Goal: Find specific page/section: Find specific page/section

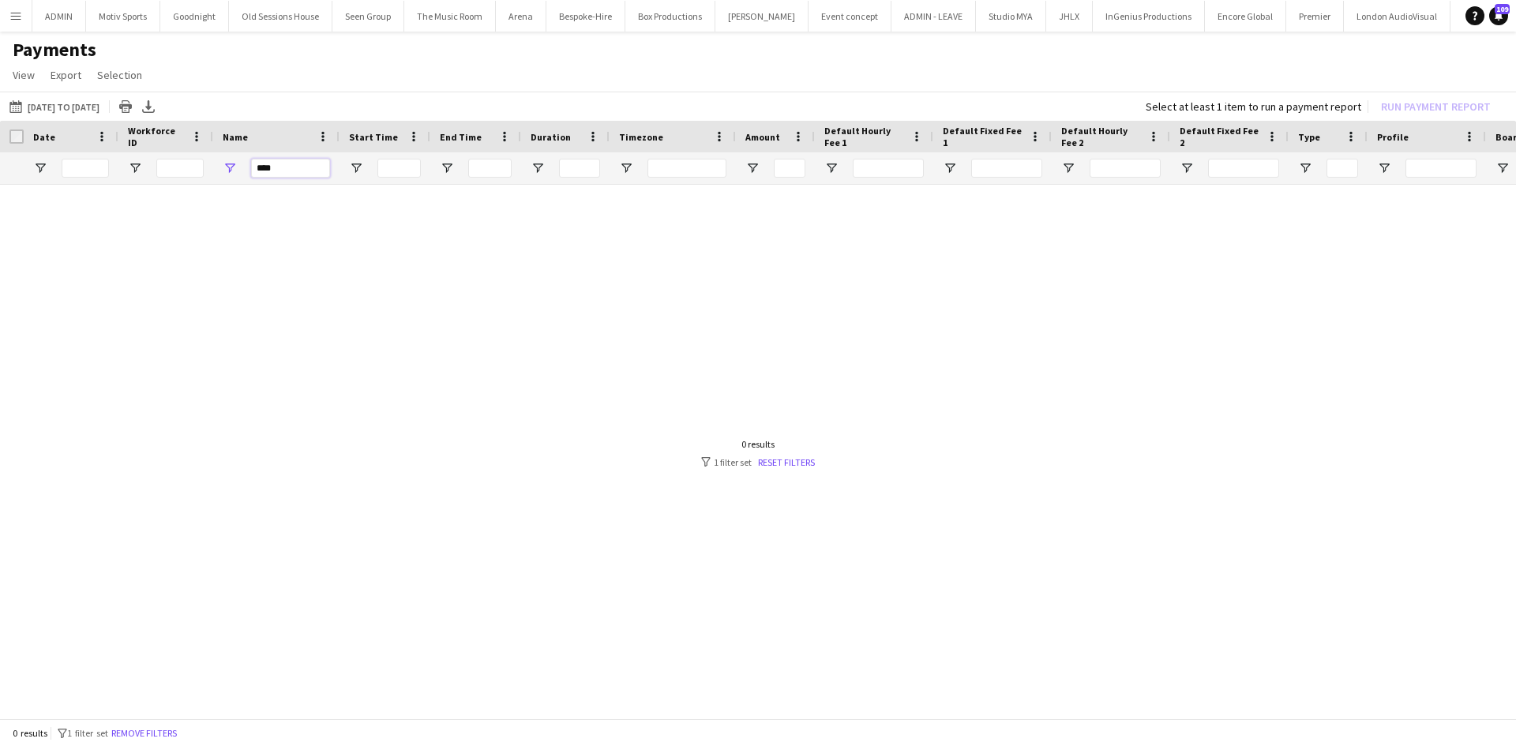
click at [283, 172] on input "****" at bounding box center [290, 168] width 79 height 19
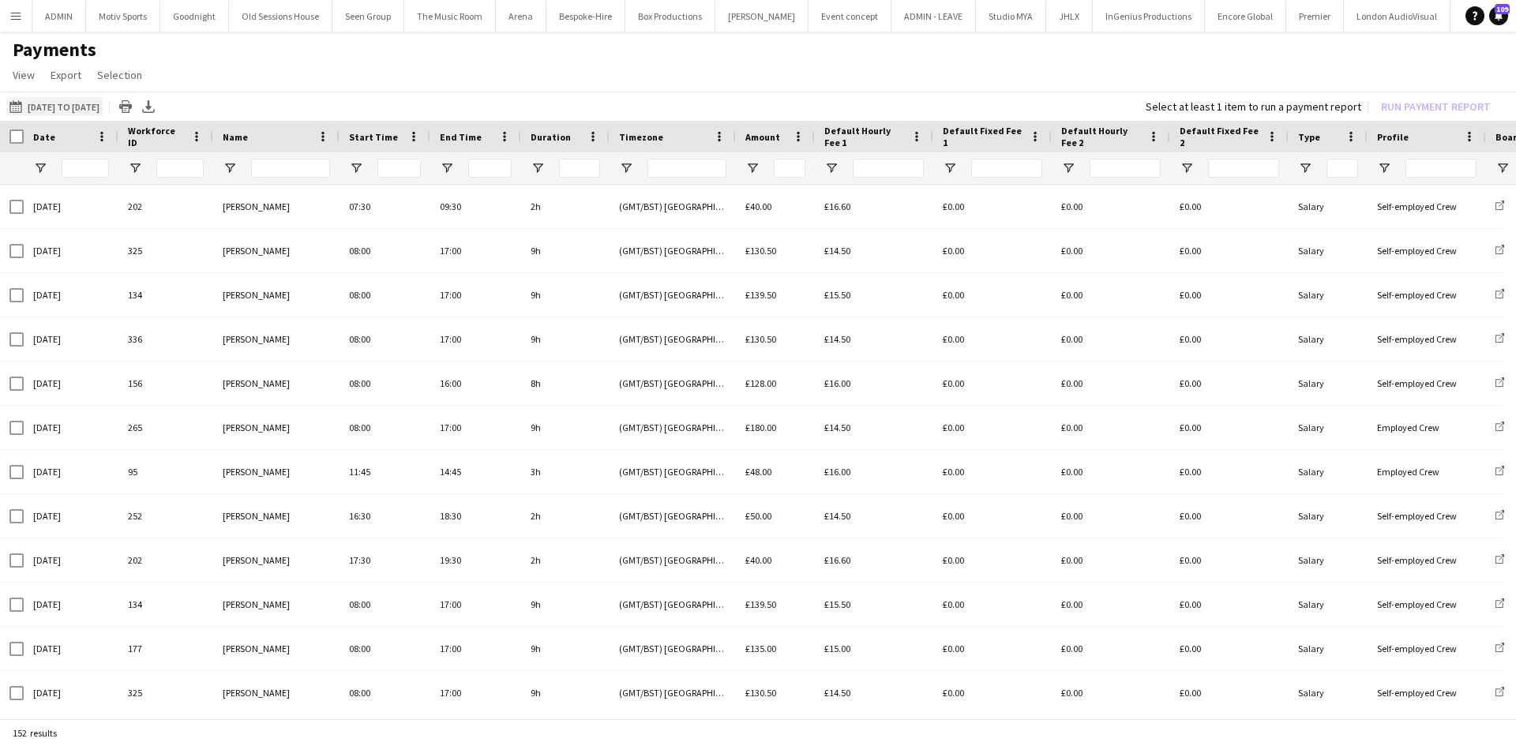
click at [100, 100] on button "13-08-2025 to 26-08-2025 27-08-2025 to 02-09-2025" at bounding box center [54, 106] width 96 height 19
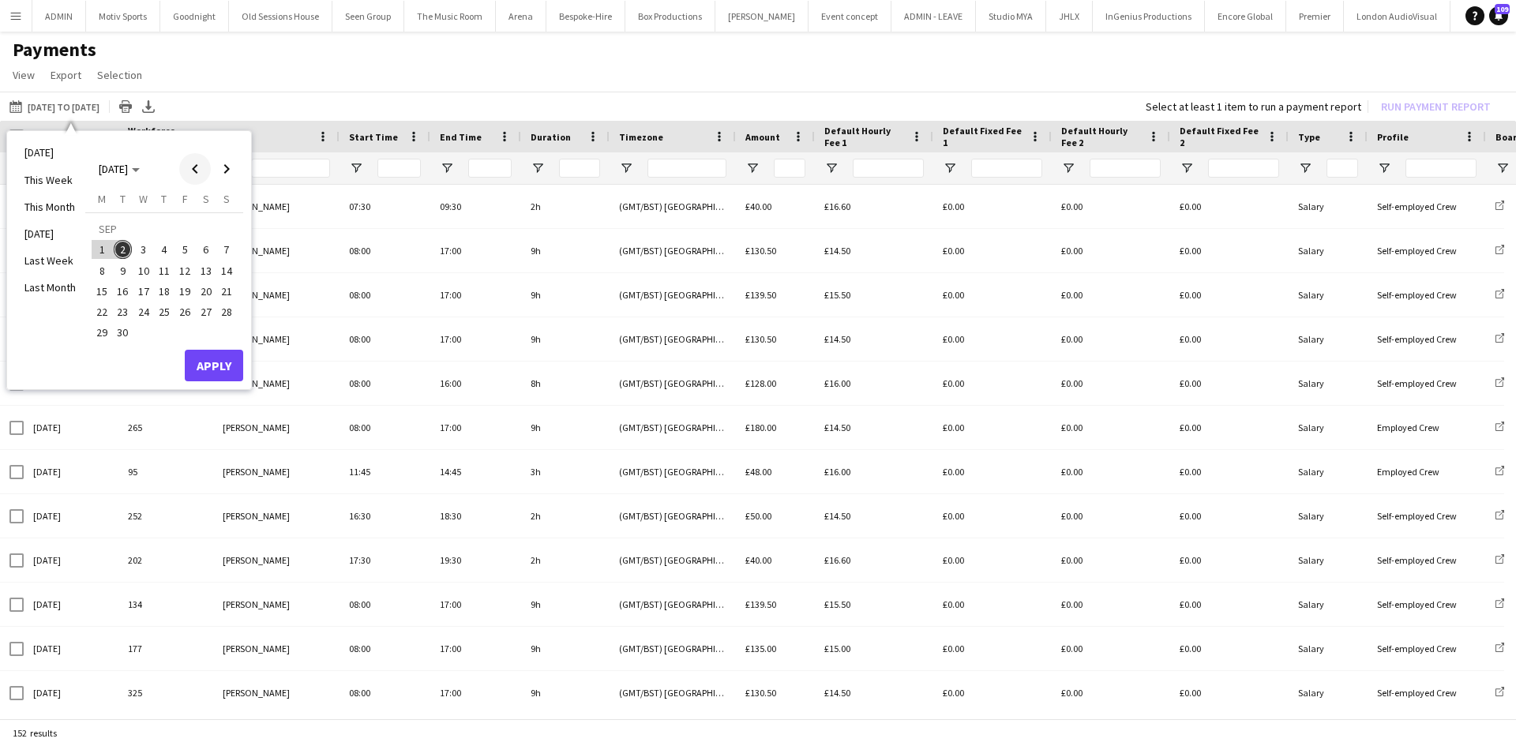
click at [197, 177] on span "Previous month" at bounding box center [195, 169] width 32 height 32
click at [371, 46] on h1 "Payments" at bounding box center [758, 50] width 1516 height 24
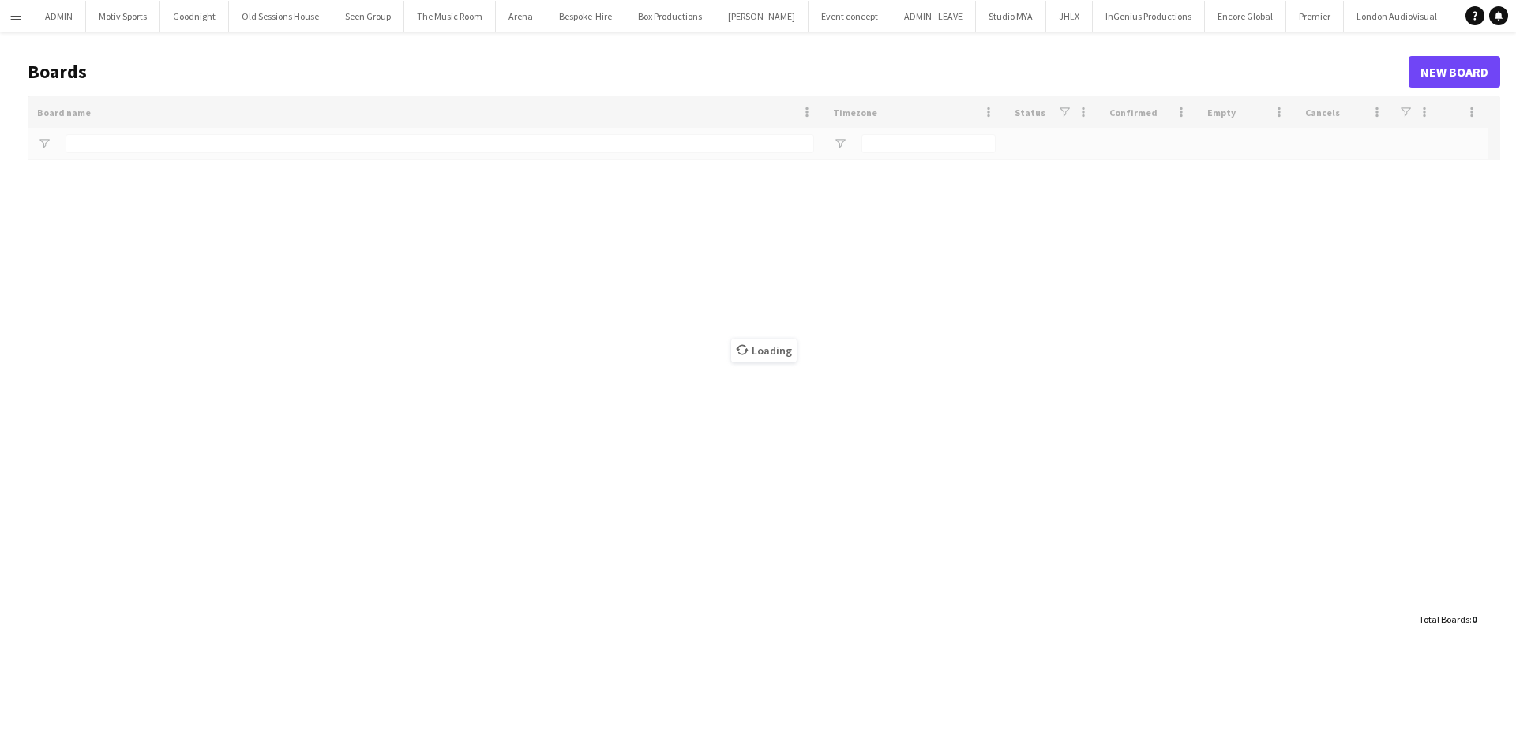
type input "******"
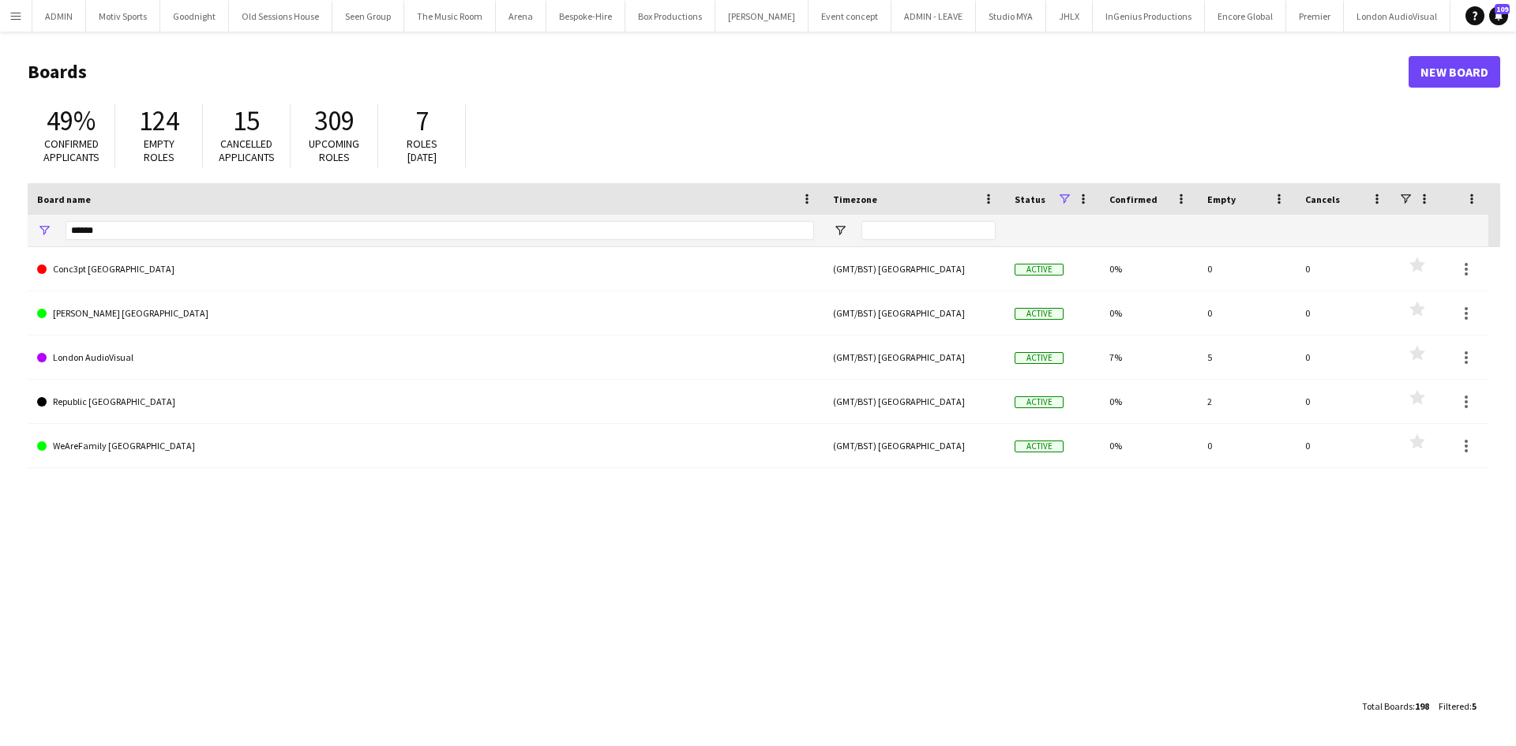
click at [21, 19] on app-icon "Menu" at bounding box center [15, 15] width 13 height 13
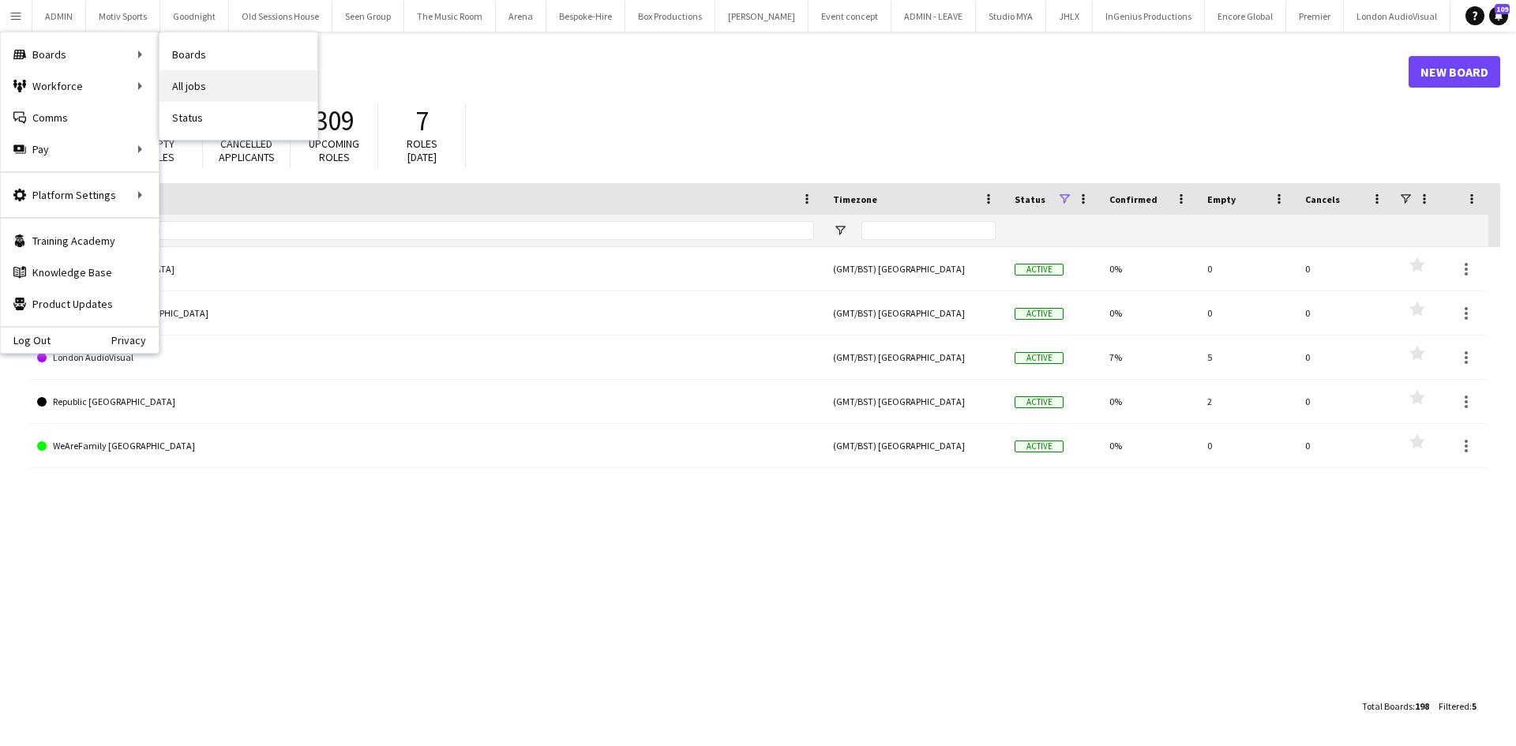
click at [269, 95] on link "All jobs" at bounding box center [238, 86] width 158 height 32
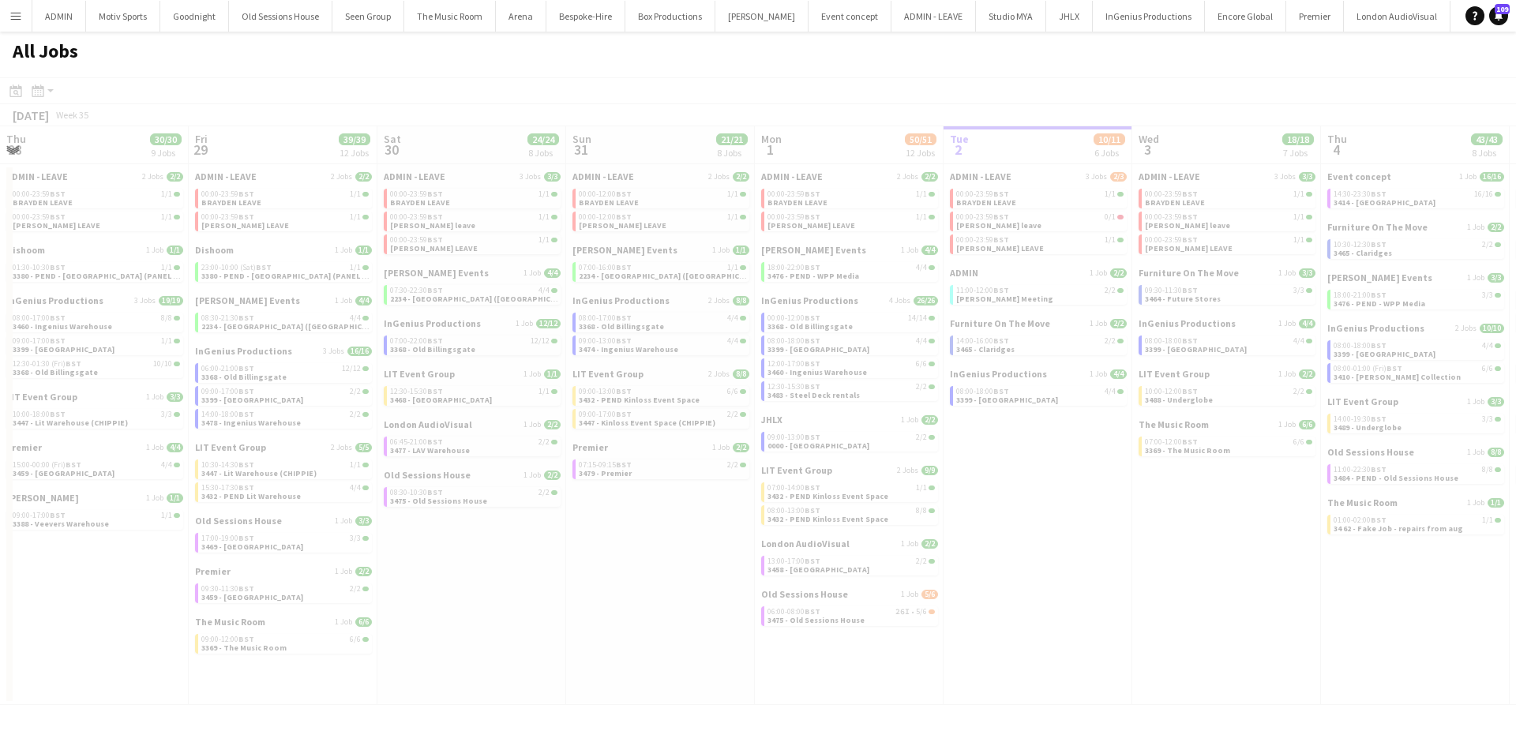
scroll to position [0, 549]
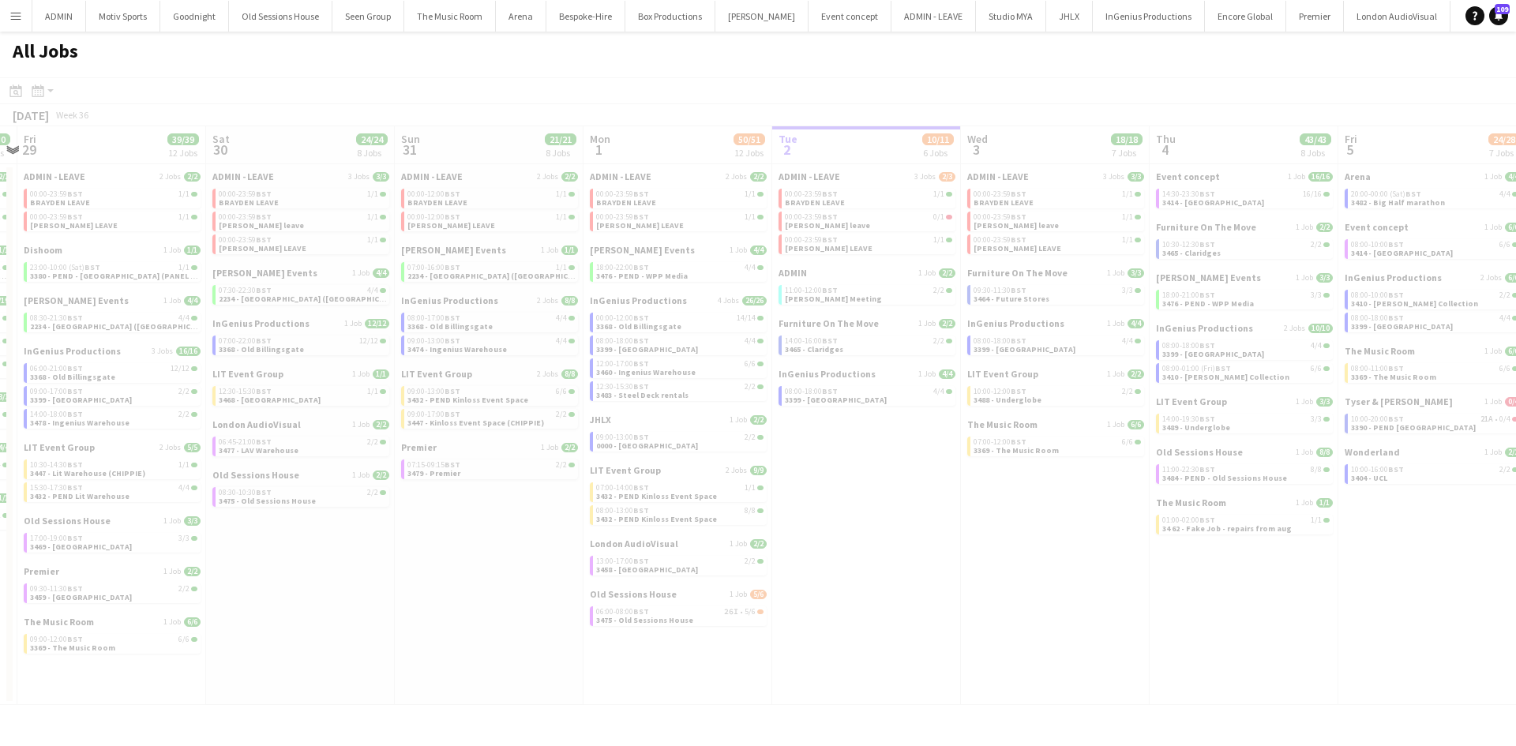
drag, startPoint x: 382, startPoint y: 630, endPoint x: 965, endPoint y: 598, distance: 584.3
click at [1028, 593] on app-all-jobs "All Jobs Date picker [DATE] [DATE] [DATE] M [DATE] T [DATE] W [DATE] T [DATE] F…" at bounding box center [758, 368] width 1516 height 673
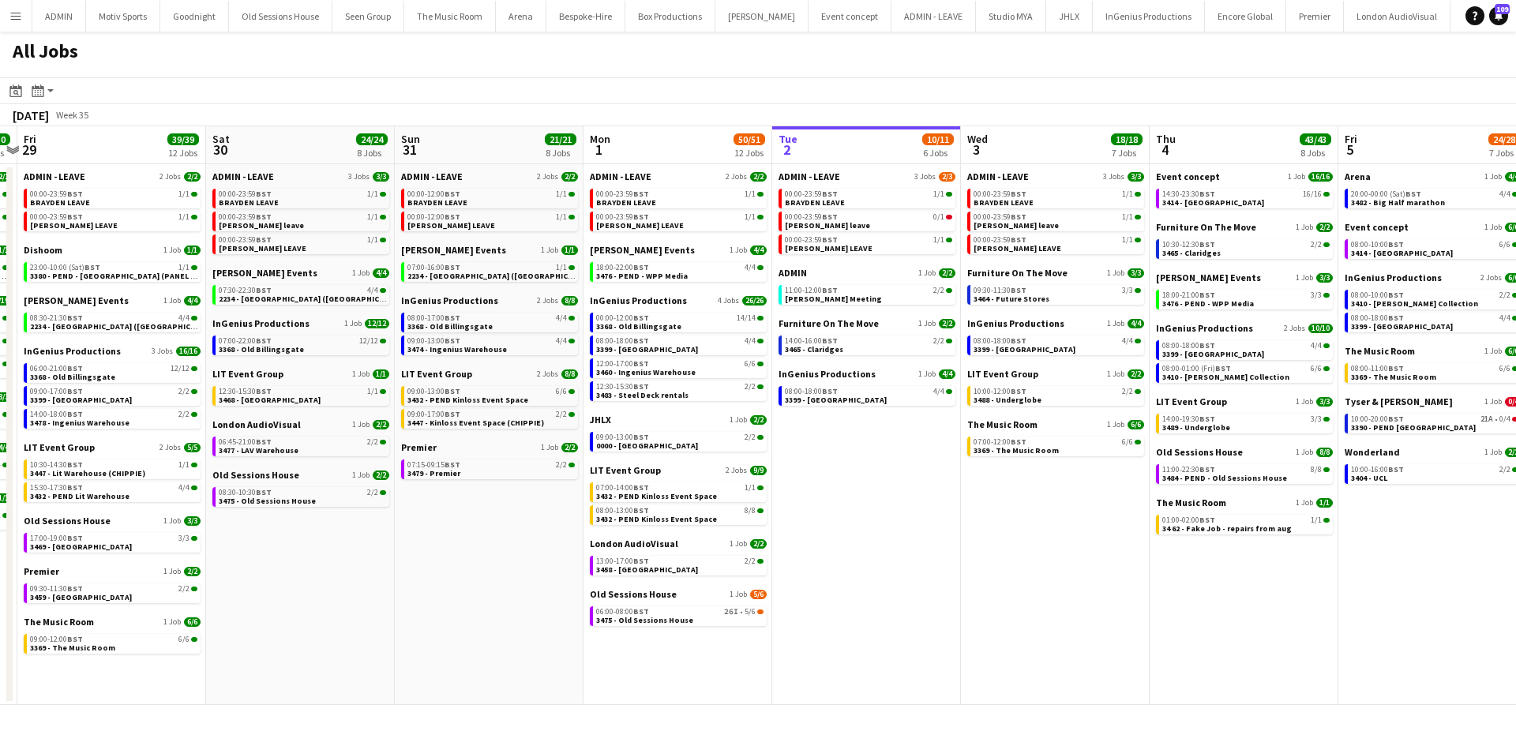
scroll to position [0, 377]
